Goal: Find specific page/section: Find specific page/section

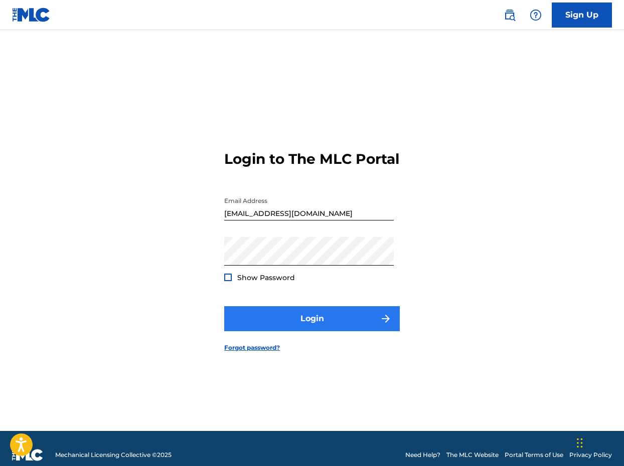
click at [363, 328] on button "Login" at bounding box center [311, 318] width 175 height 25
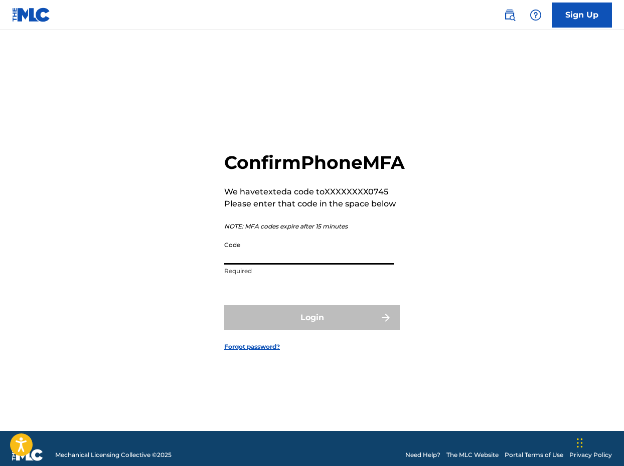
click at [333, 265] on input "Code" at bounding box center [308, 250] width 169 height 29
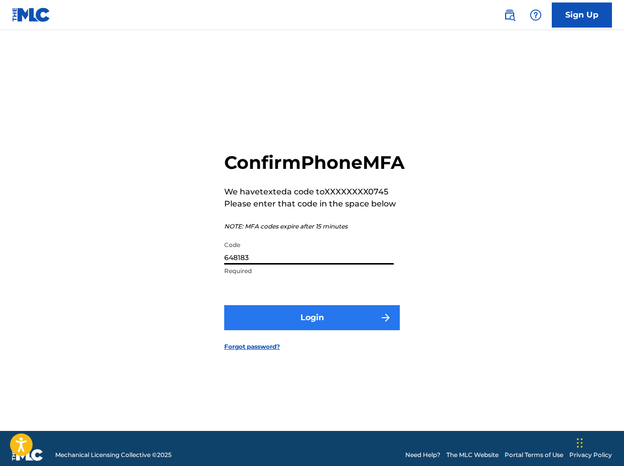
type input "648183"
click at [350, 327] on button "Login" at bounding box center [311, 317] width 175 height 25
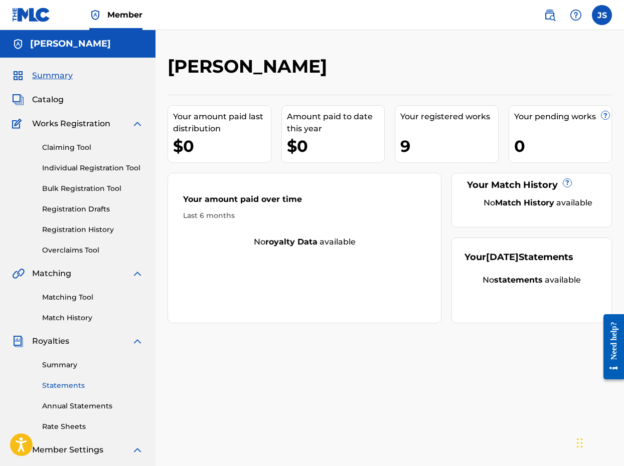
click at [60, 387] on link "Statements" at bounding box center [92, 386] width 101 height 11
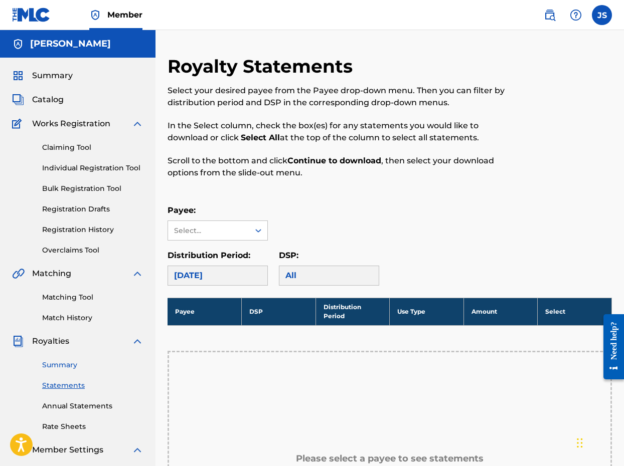
click at [65, 365] on link "Summary" at bounding box center [92, 365] width 101 height 11
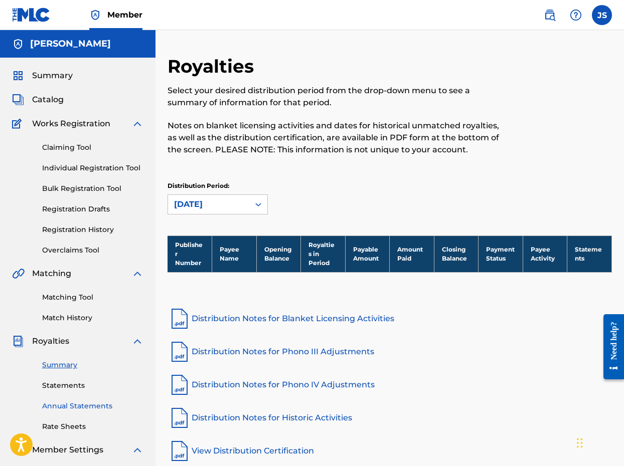
click at [79, 407] on link "Annual Statements" at bounding box center [92, 406] width 101 height 11
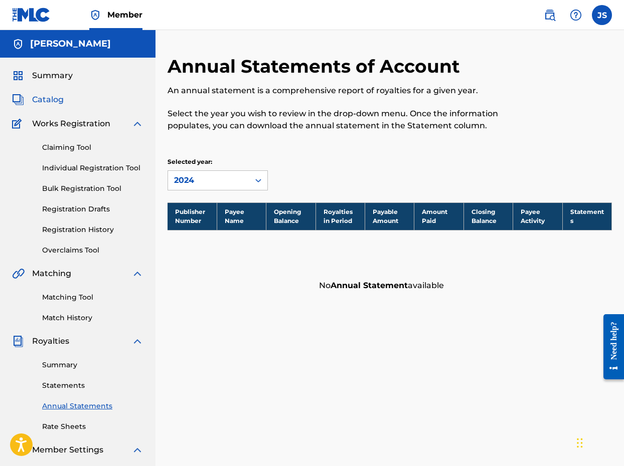
click at [45, 100] on span "Catalog" at bounding box center [48, 100] width 32 height 12
